Goal: Task Accomplishment & Management: Manage account settings

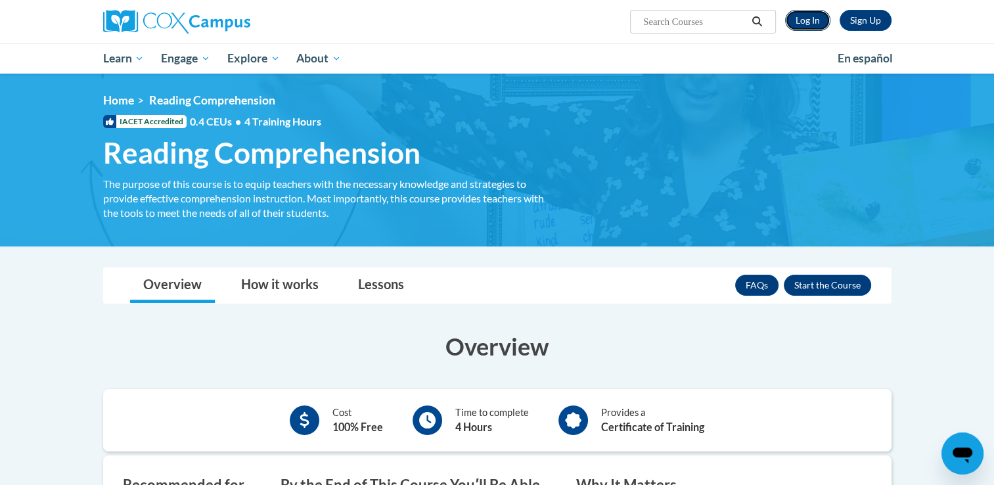
click at [798, 22] on link "Log In" at bounding box center [807, 20] width 45 height 21
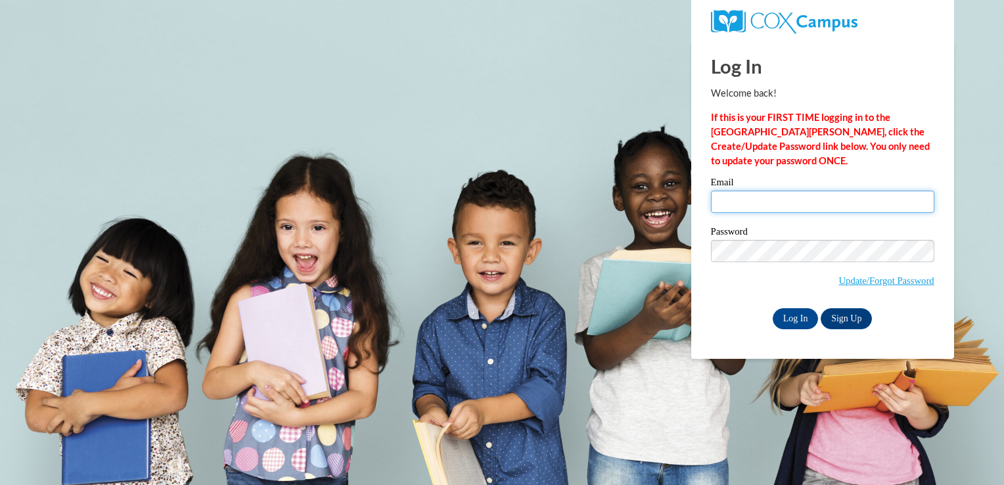
click at [755, 199] on input "Email" at bounding box center [822, 202] width 223 height 22
type input "tiarnold@valdosta.edu"
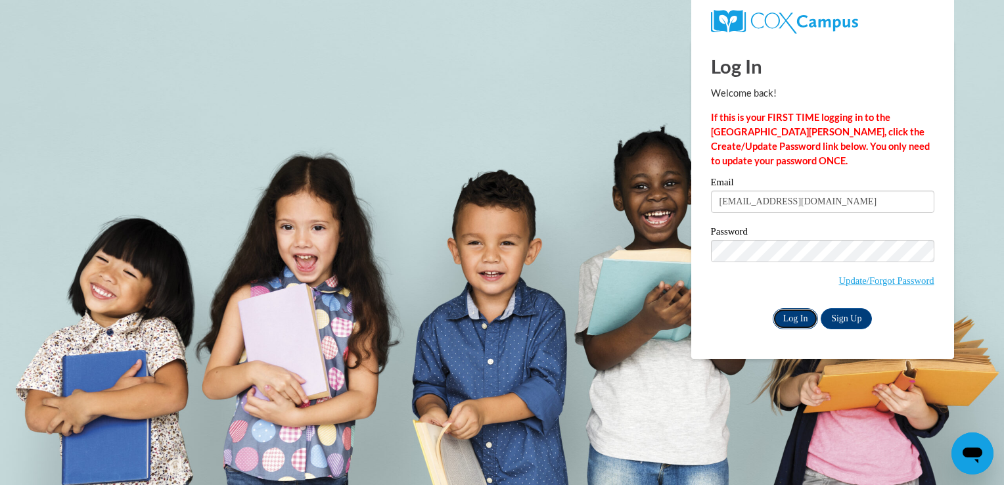
click at [793, 318] on input "Log In" at bounding box center [796, 318] width 46 height 21
